Goal: Task Accomplishment & Management: Manage account settings

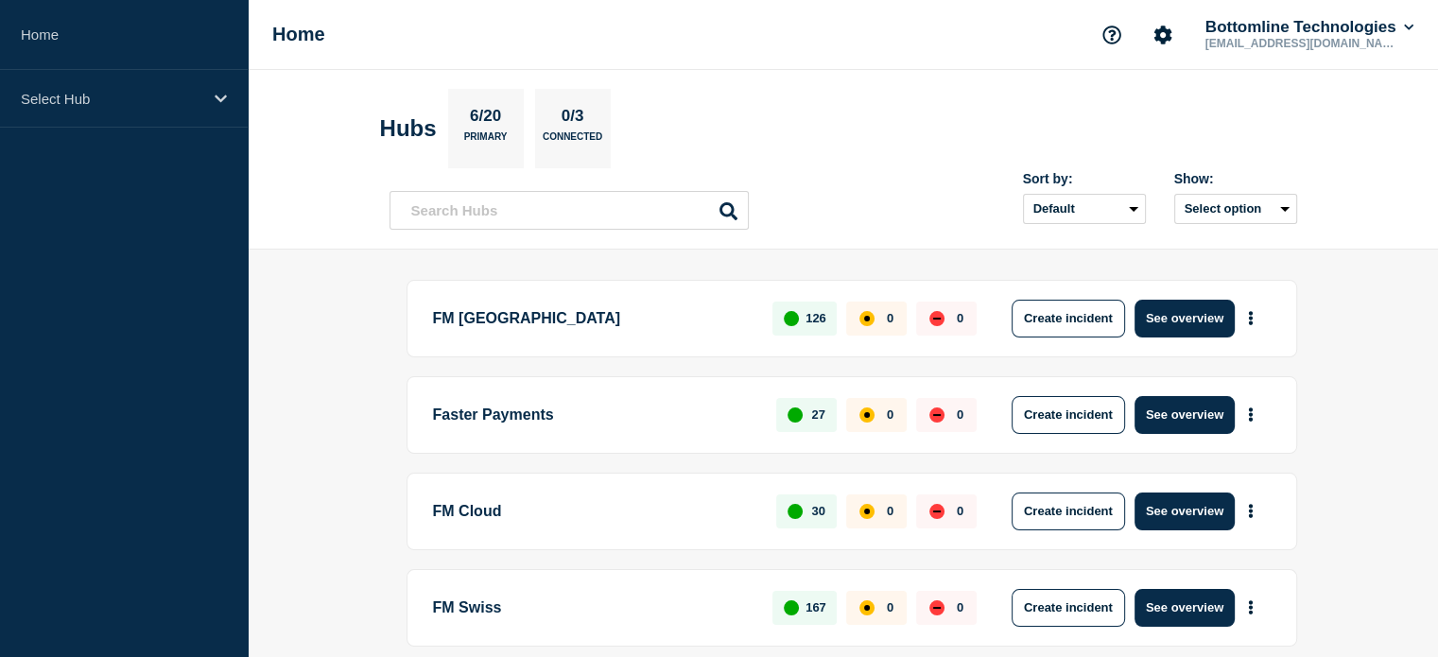
click at [510, 322] on p "FM [GEOGRAPHIC_DATA]" at bounding box center [592, 319] width 319 height 38
click at [1161, 321] on button "See overview" at bounding box center [1185, 319] width 100 height 38
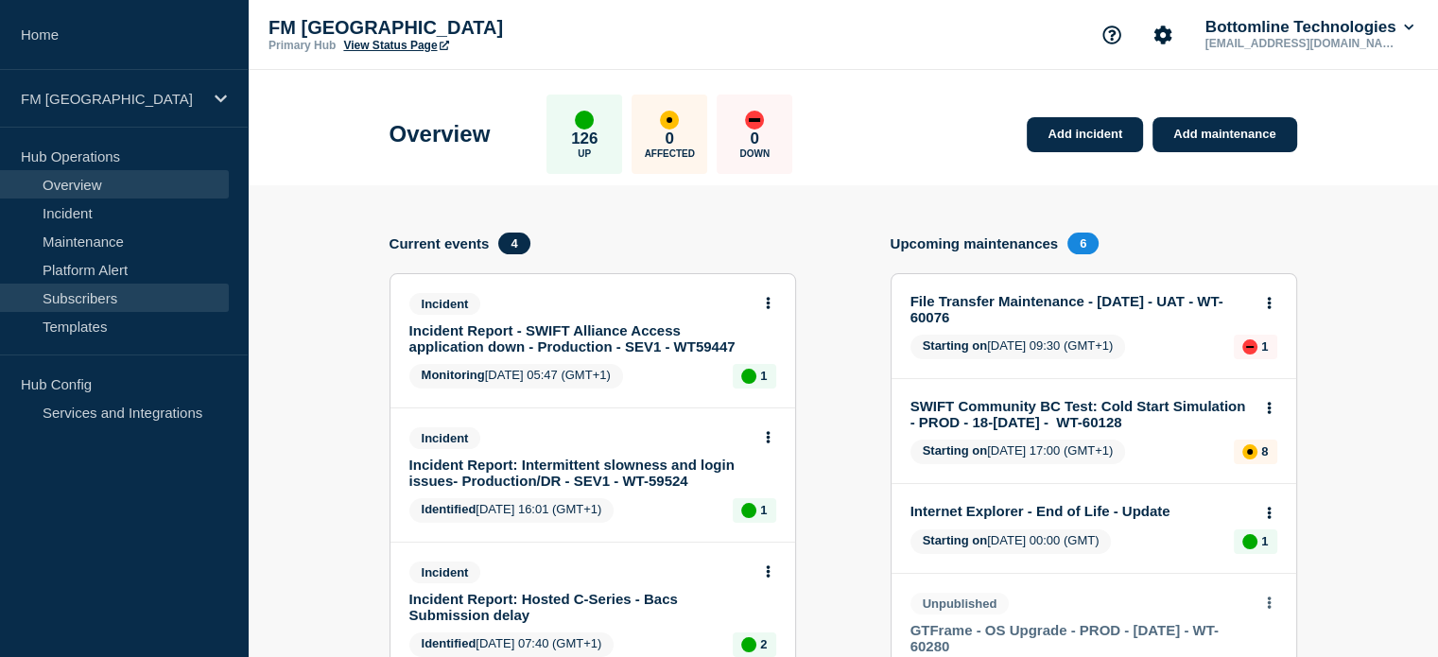
click at [94, 298] on link "Subscribers" at bounding box center [114, 298] width 229 height 28
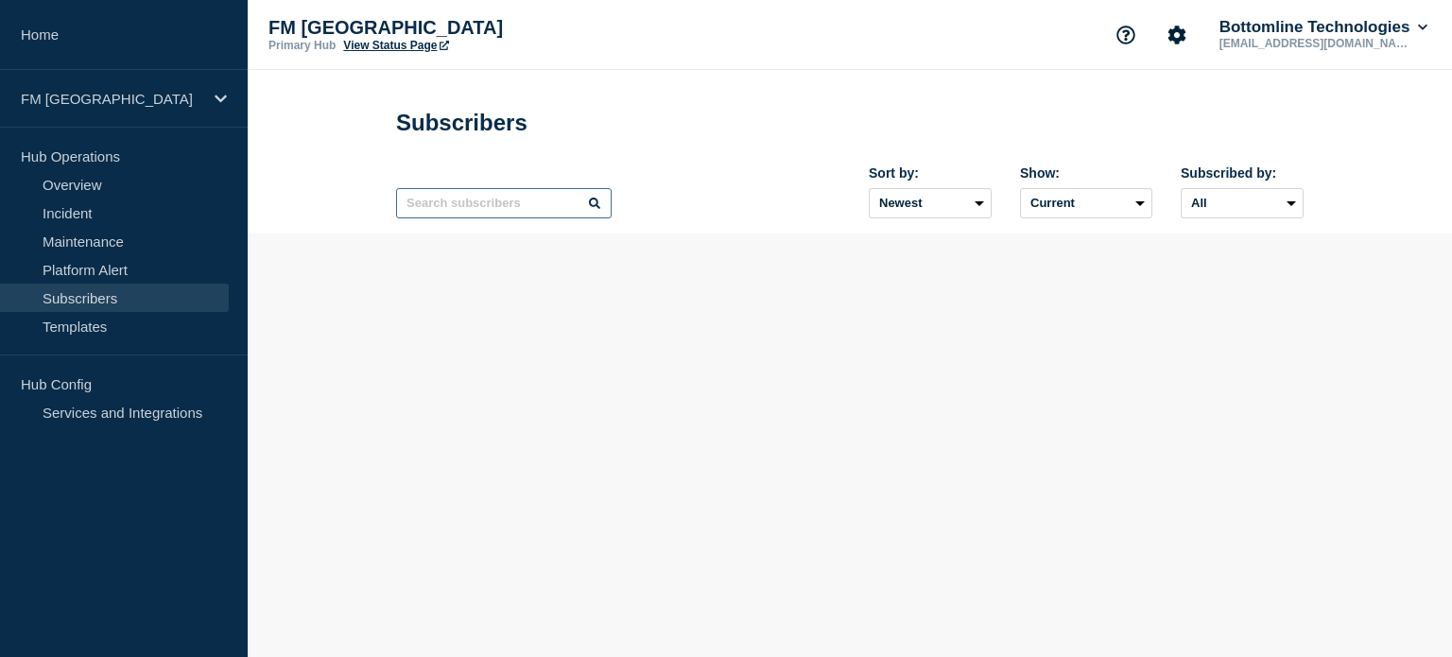
click at [510, 215] on input "text" at bounding box center [504, 203] width 216 height 30
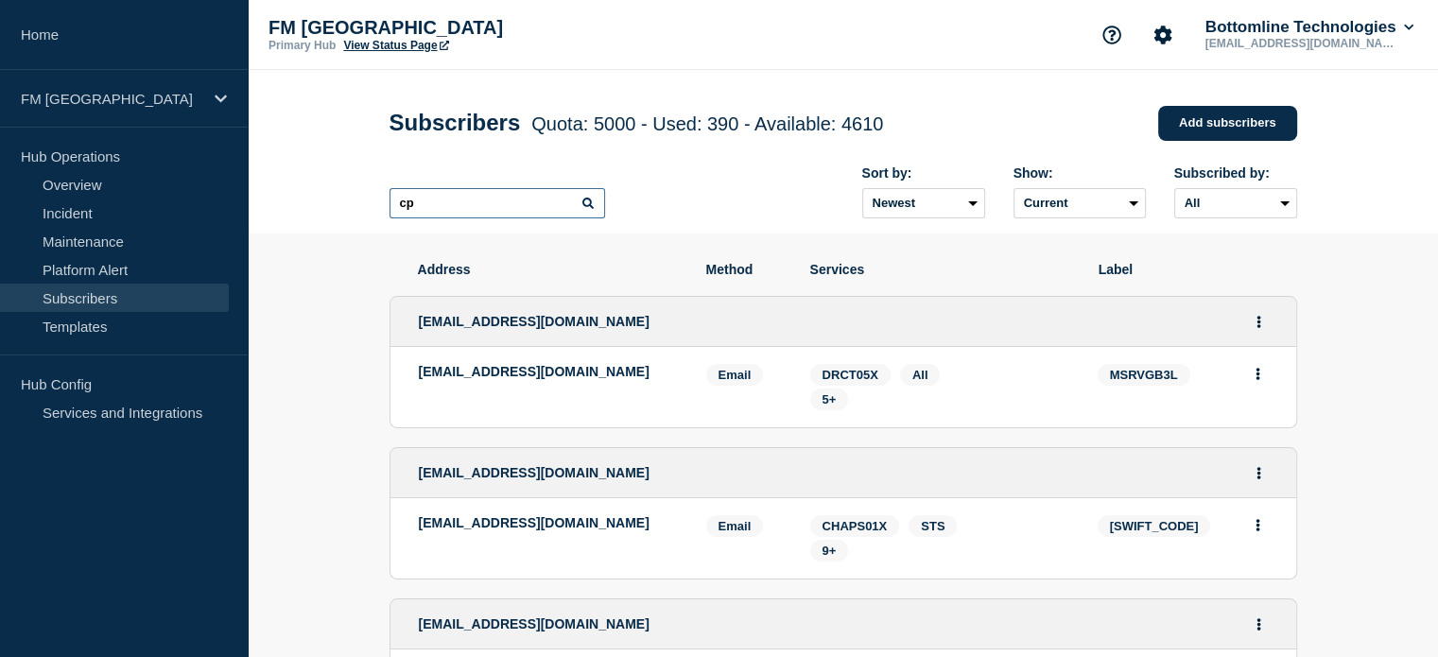
click at [525, 201] on input "cp" at bounding box center [498, 203] width 216 height 30
type input "c"
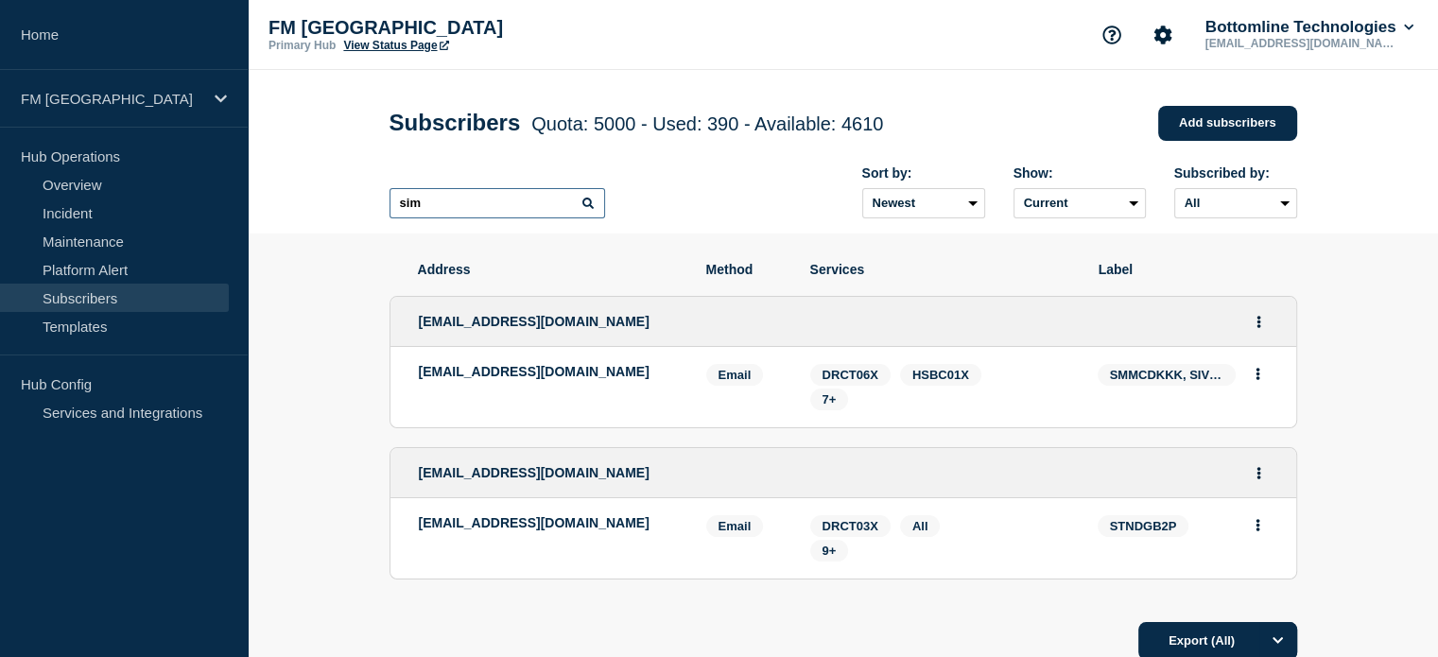
type input "sim"
